Goal: Task Accomplishment & Management: Use online tool/utility

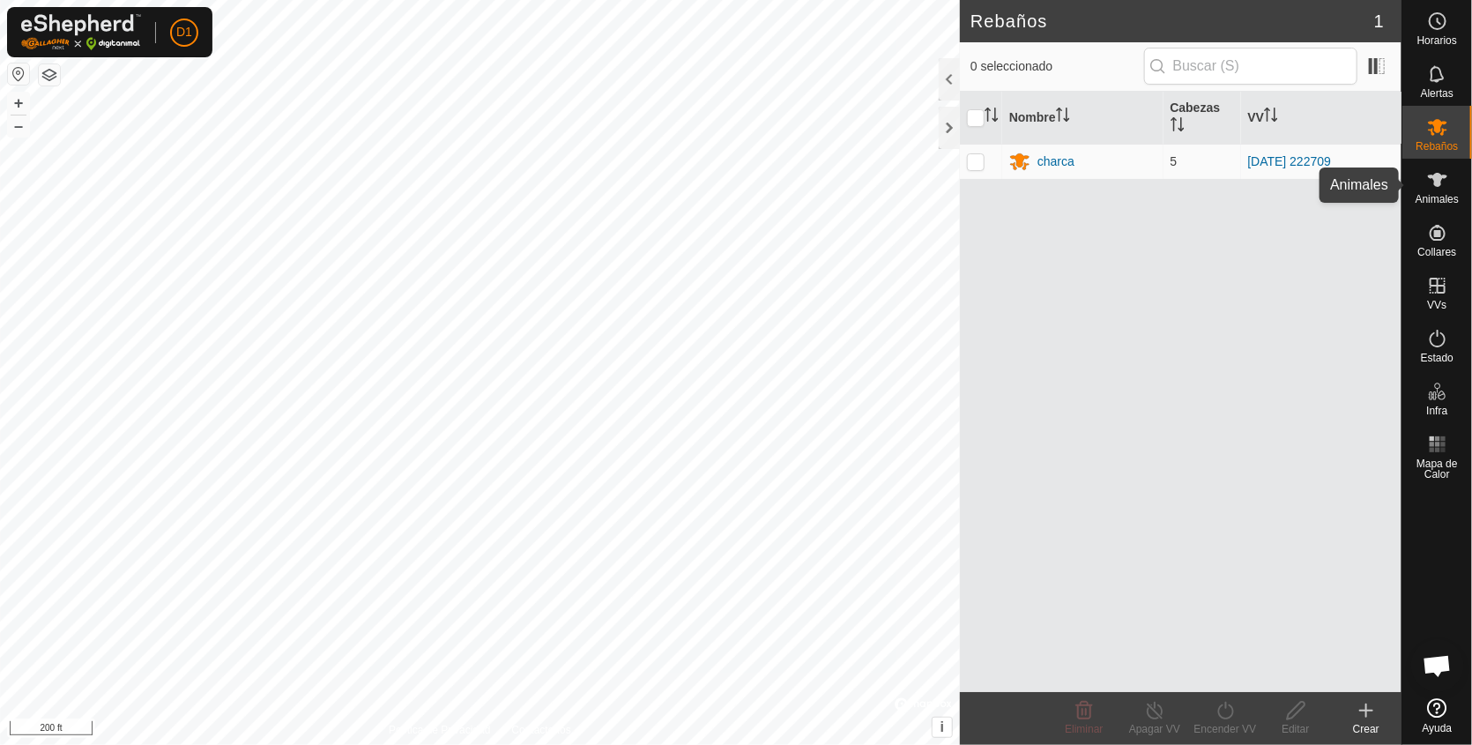
click at [1442, 182] on icon at bounding box center [1437, 179] width 21 height 21
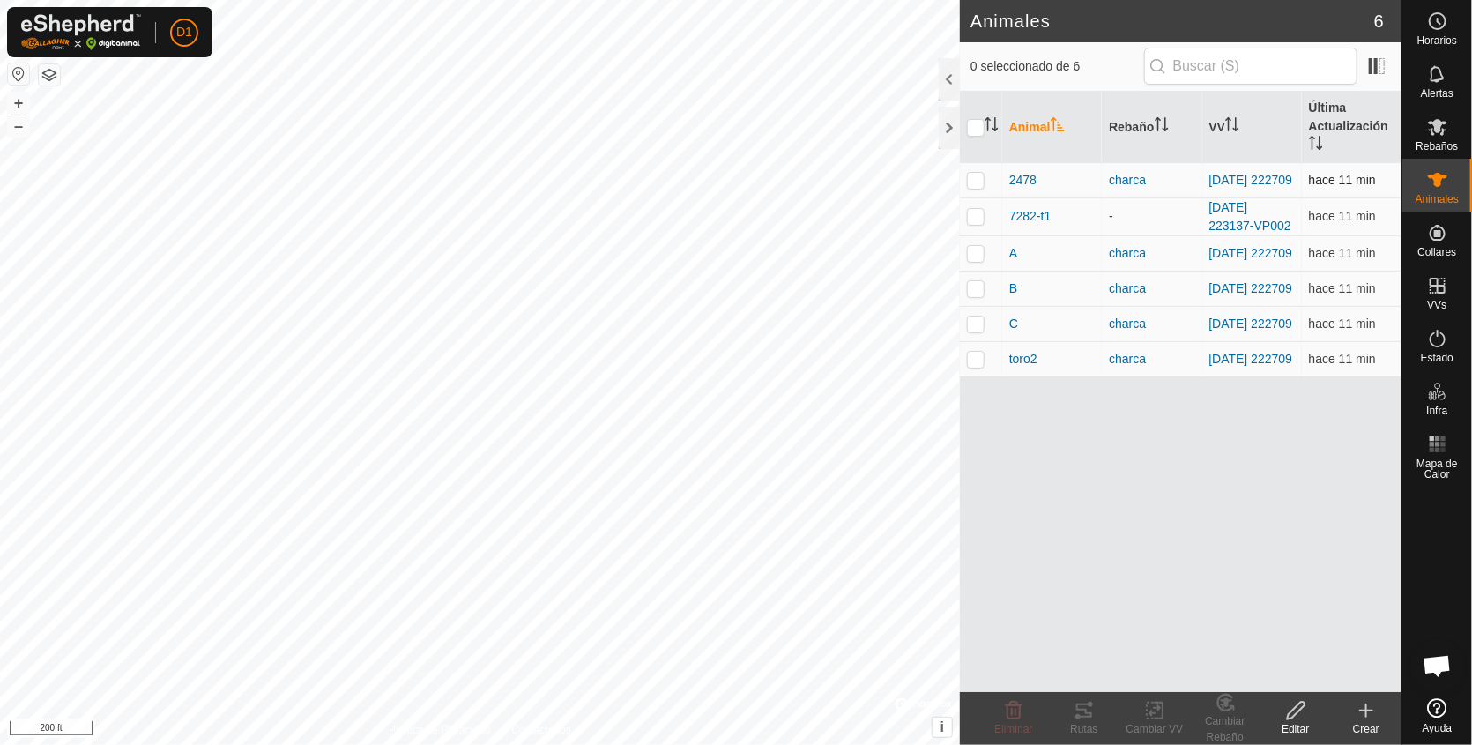
click at [978, 180] on p-checkbox at bounding box center [976, 180] width 18 height 14
click at [1087, 711] on icon at bounding box center [1084, 710] width 16 height 14
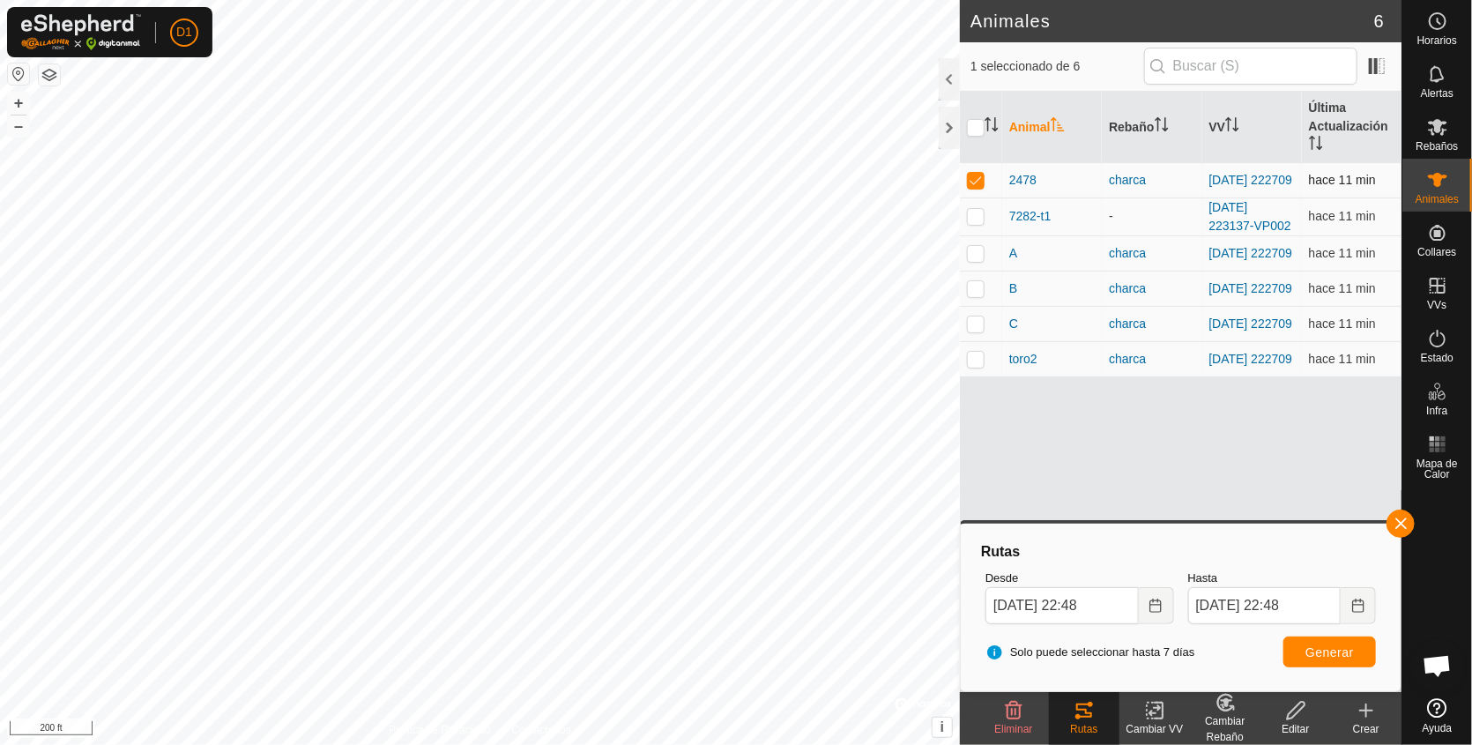
click at [976, 174] on p-checkbox at bounding box center [976, 180] width 18 height 14
checkbox input "false"
click at [975, 256] on p-checkbox at bounding box center [976, 253] width 18 height 14
click at [1345, 645] on span "Generar" at bounding box center [1329, 652] width 48 height 14
click at [979, 254] on p-checkbox at bounding box center [976, 253] width 18 height 14
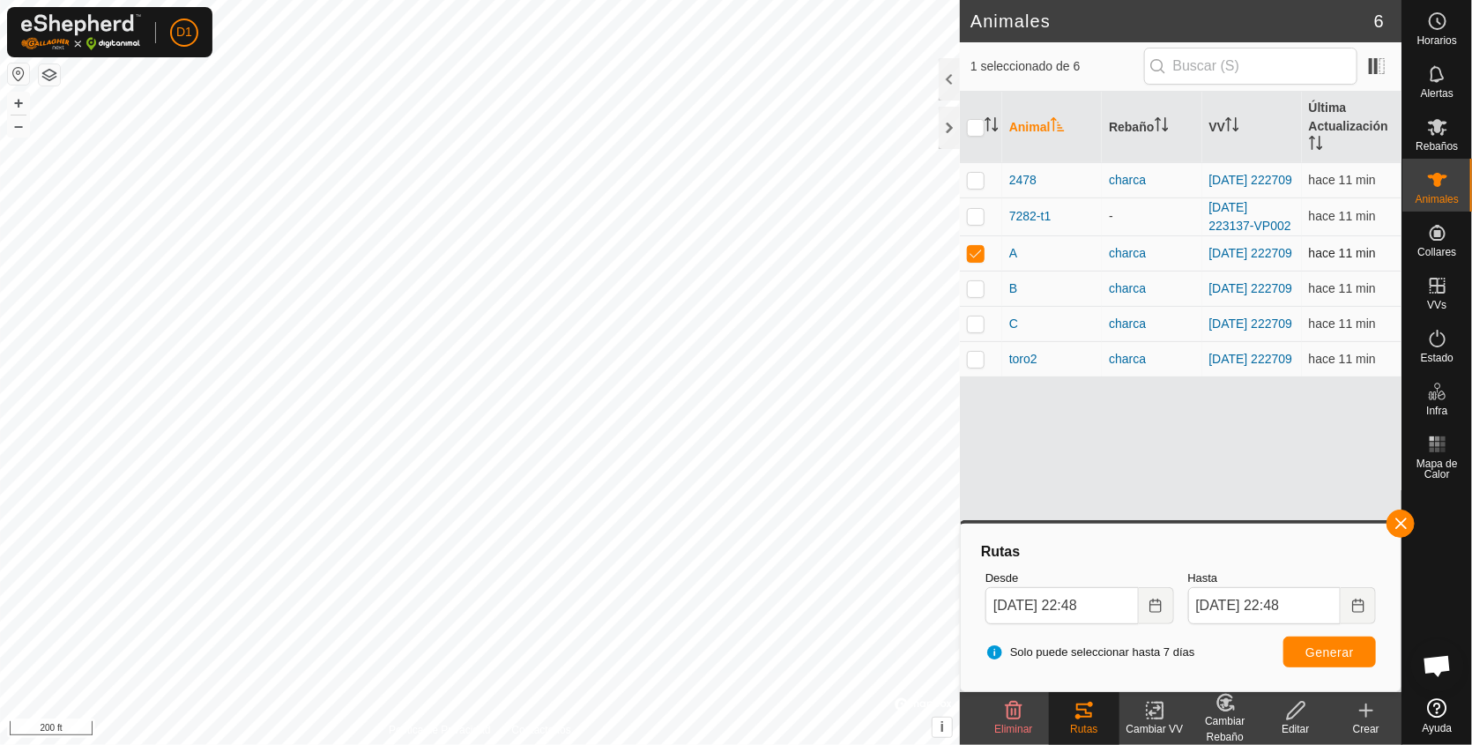
checkbox input "false"
click at [976, 294] on p-checkbox at bounding box center [976, 288] width 18 height 14
click at [1319, 647] on span "Generar" at bounding box center [1329, 652] width 48 height 14
click at [976, 295] on p-checkbox at bounding box center [976, 288] width 18 height 14
checkbox input "false"
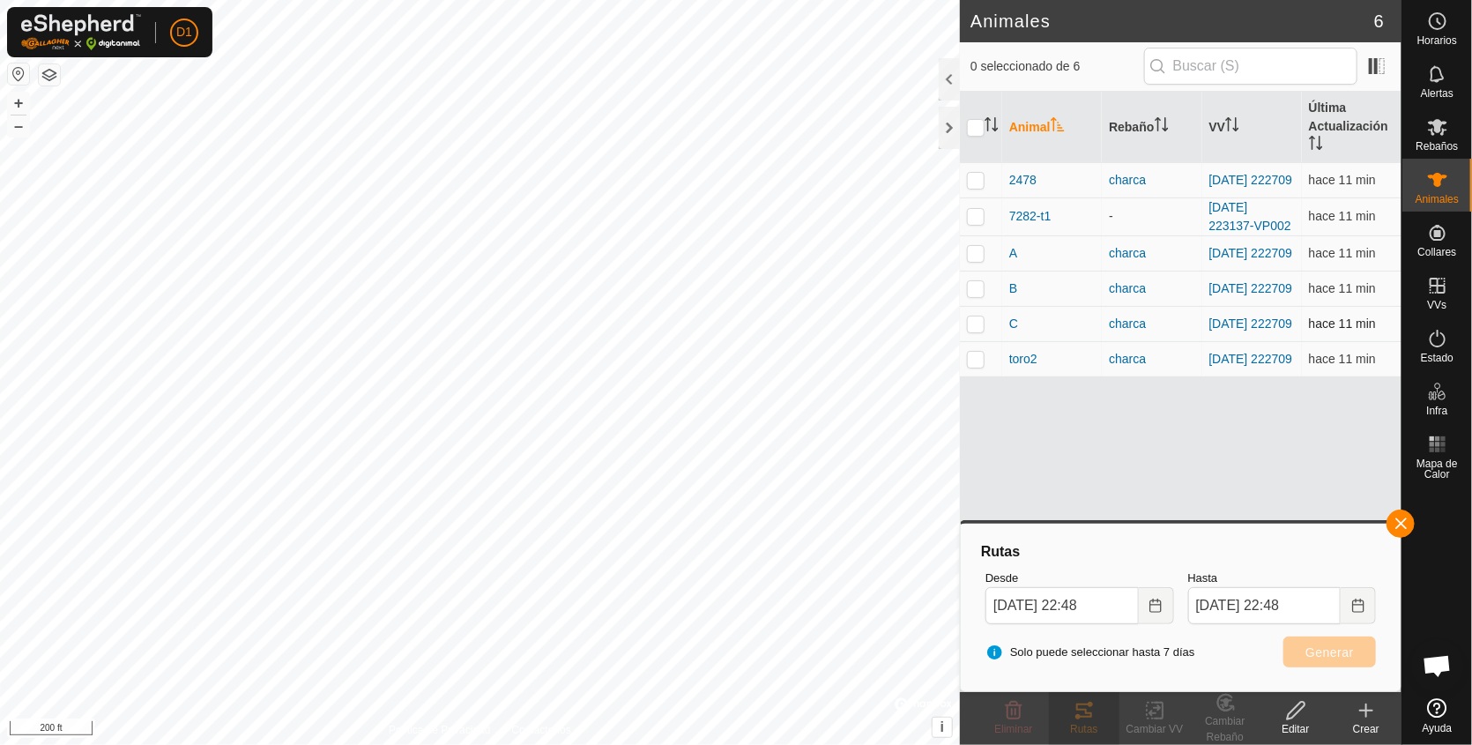
click at [968, 331] on p-checkbox at bounding box center [976, 323] width 18 height 14
click at [1322, 642] on button "Generar" at bounding box center [1329, 651] width 93 height 31
click at [978, 328] on p-checkbox at bounding box center [976, 323] width 18 height 14
checkbox input "false"
click at [975, 366] on p-checkbox at bounding box center [976, 359] width 18 height 14
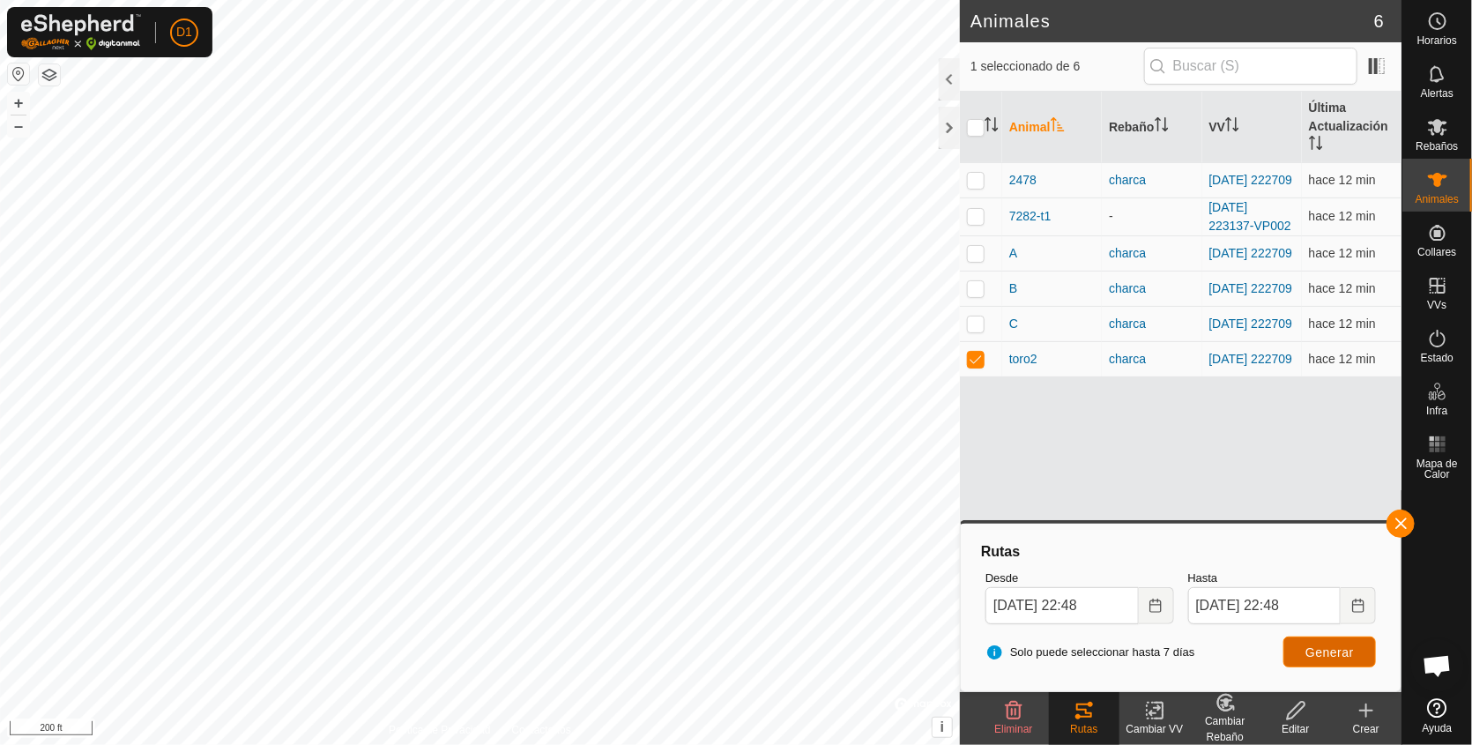
click at [1320, 648] on span "Generar" at bounding box center [1329, 652] width 48 height 14
click at [975, 366] on p-checkbox at bounding box center [976, 359] width 18 height 14
checkbox input "false"
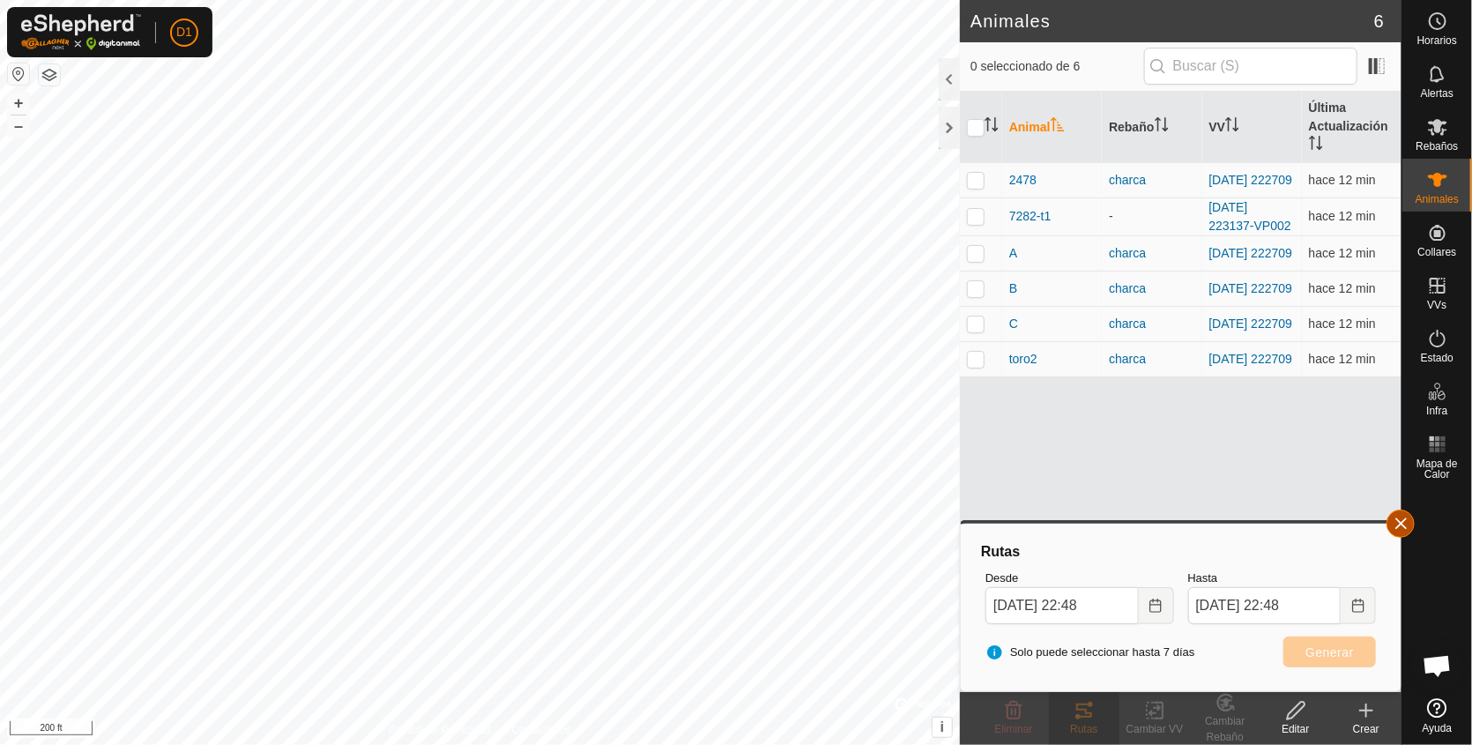
click at [1403, 523] on button "button" at bounding box center [1401, 523] width 28 height 28
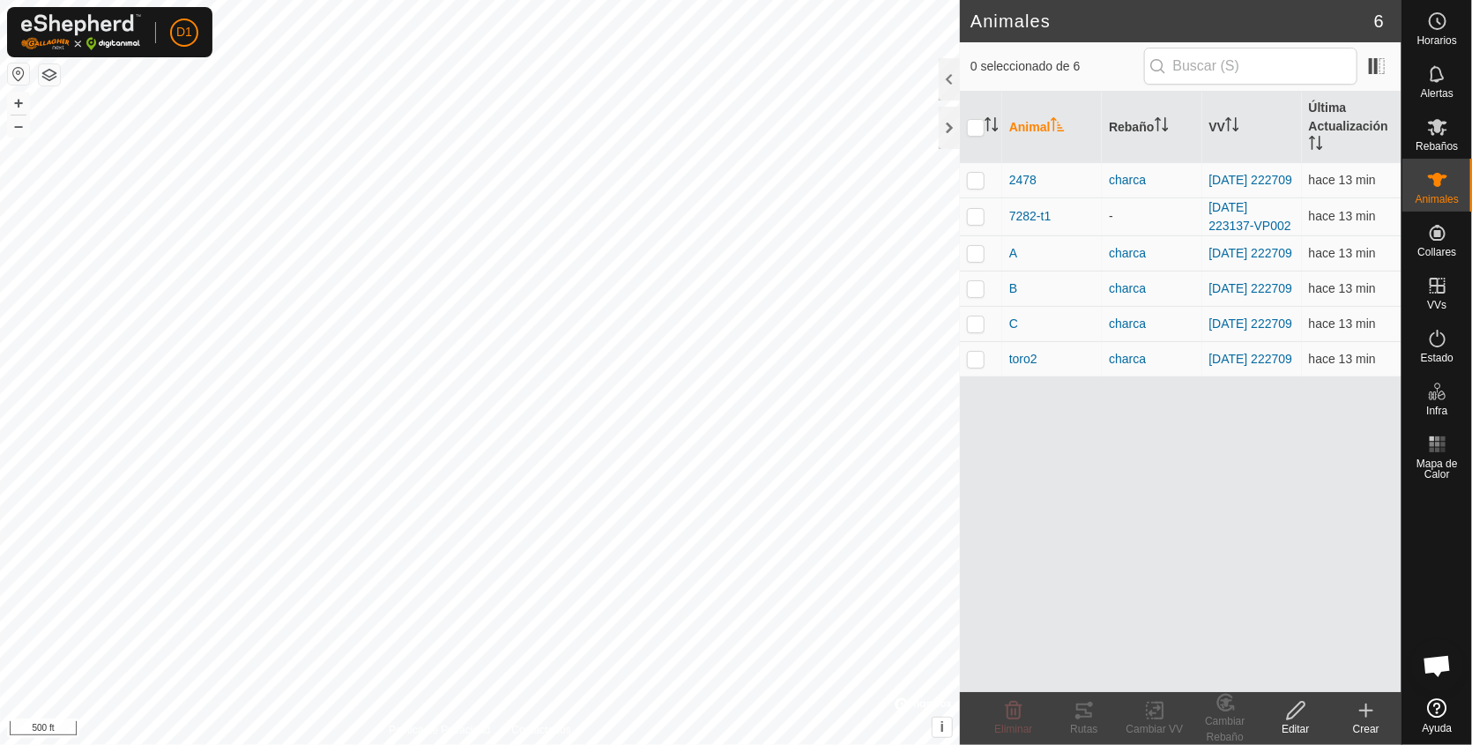
click at [1141, 450] on div "Animales 6 0 seleccionado de 6 Animal Rebaño VV Última Actualización 2478 charc…" at bounding box center [701, 372] width 1402 height 745
click at [1088, 716] on icon at bounding box center [1084, 710] width 16 height 14
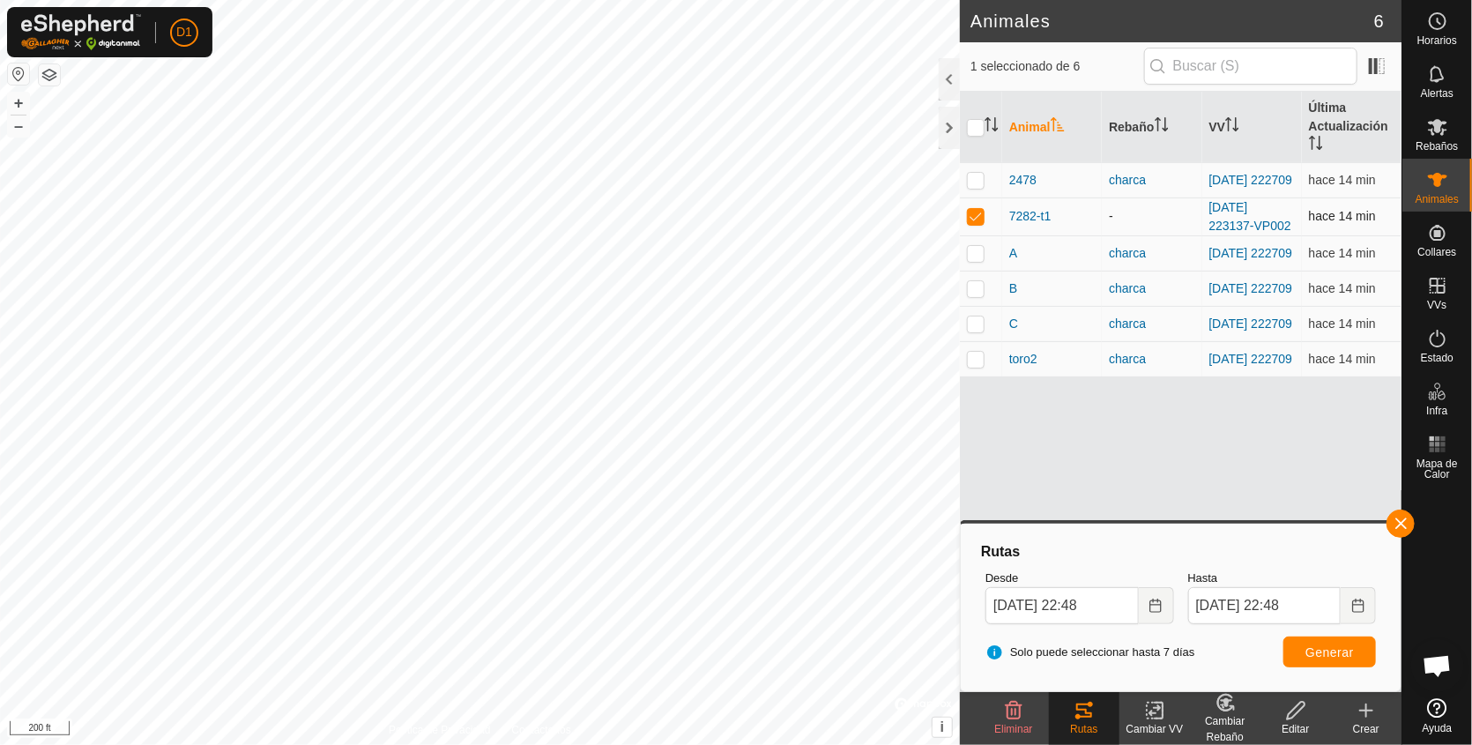
click at [968, 220] on p-checkbox at bounding box center [976, 216] width 18 height 14
checkbox input "false"
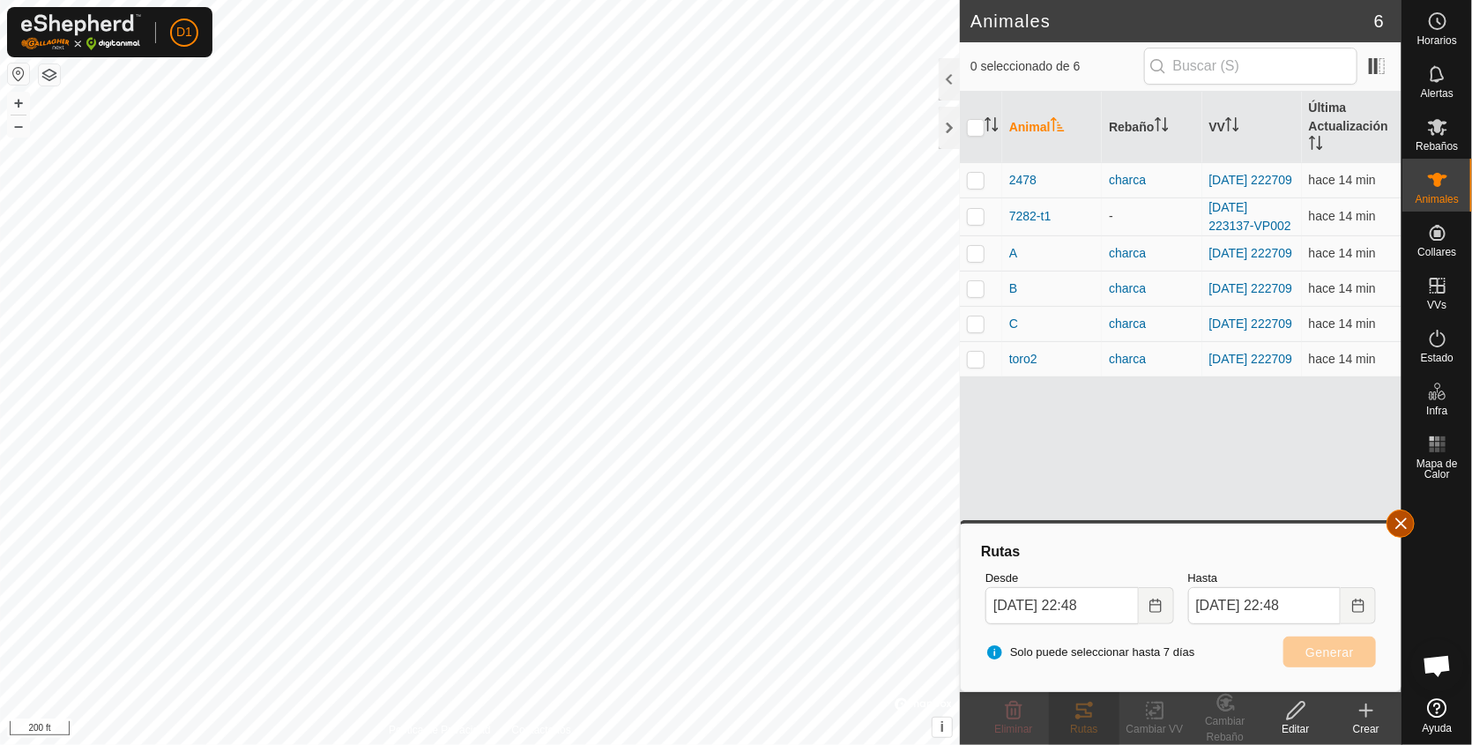
click at [1400, 525] on button "button" at bounding box center [1401, 523] width 28 height 28
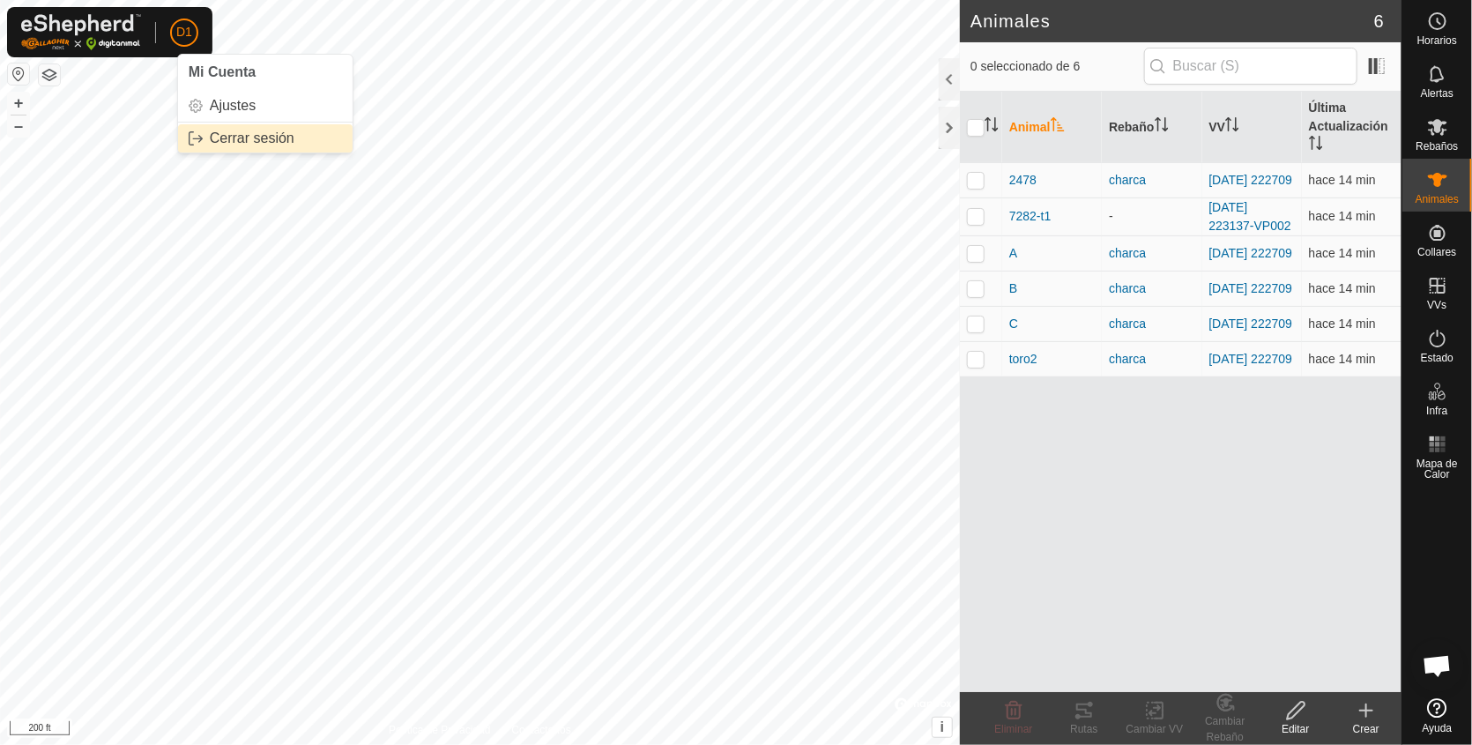
click at [232, 130] on link "Cerrar sesión" at bounding box center [265, 138] width 175 height 28
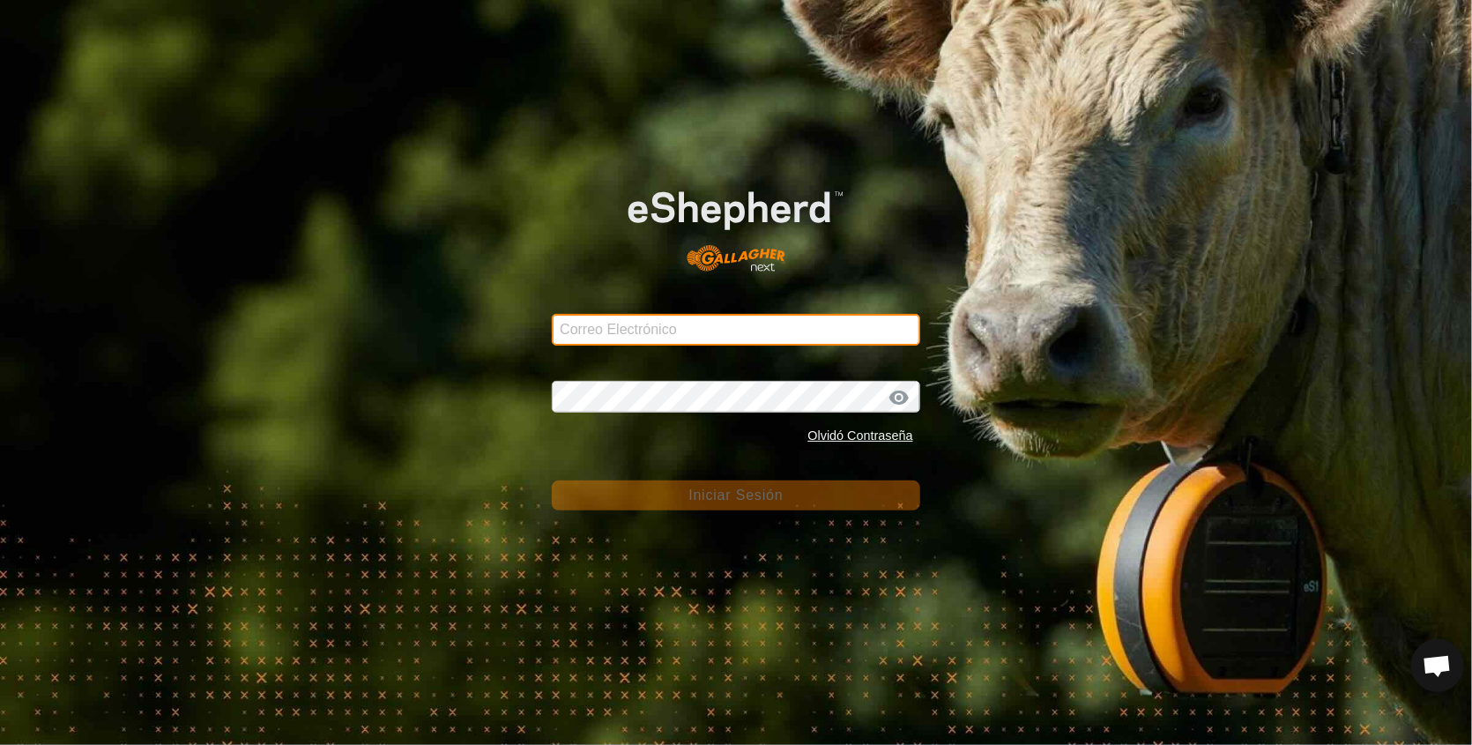
type input "[EMAIL_ADDRESS][DOMAIN_NAME]"
